Goal: Task Accomplishment & Management: Use online tool/utility

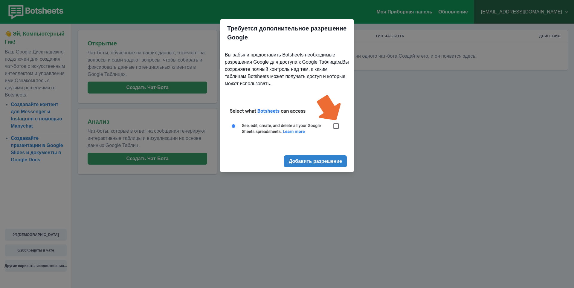
click at [327, 166] on button "Добавить разрешение" at bounding box center [315, 161] width 63 height 12
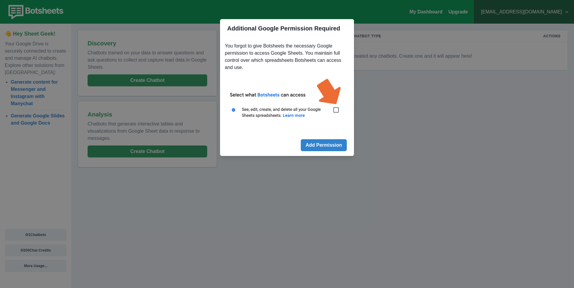
click at [376, 124] on div "Additional Google Permission Required You forgot to give Botsheets the necessar…" at bounding box center [287, 144] width 574 height 288
click at [376, 120] on div "Additional Google Permission Required You forgot to give Botsheets the necessar…" at bounding box center [287, 144] width 574 height 288
click at [338, 109] on img at bounding box center [287, 102] width 124 height 56
click at [419, 80] on div "Additional Google Permission Required You forgot to give Botsheets the necessar…" at bounding box center [287, 144] width 574 height 288
click at [414, 70] on div "Additional Google Permission Required You forgot to give Botsheets the necessar…" at bounding box center [287, 144] width 574 height 288
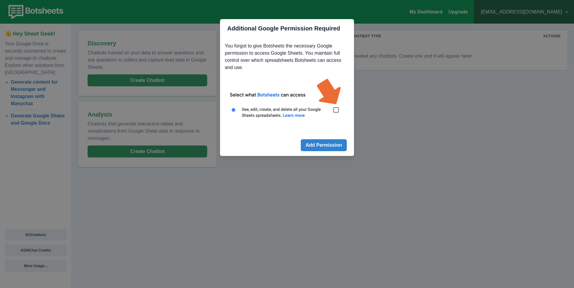
click at [423, 151] on div "Additional Google Permission Required You forgot to give Botsheets the necessar…" at bounding box center [287, 144] width 574 height 288
